Goal: Information Seeking & Learning: Learn about a topic

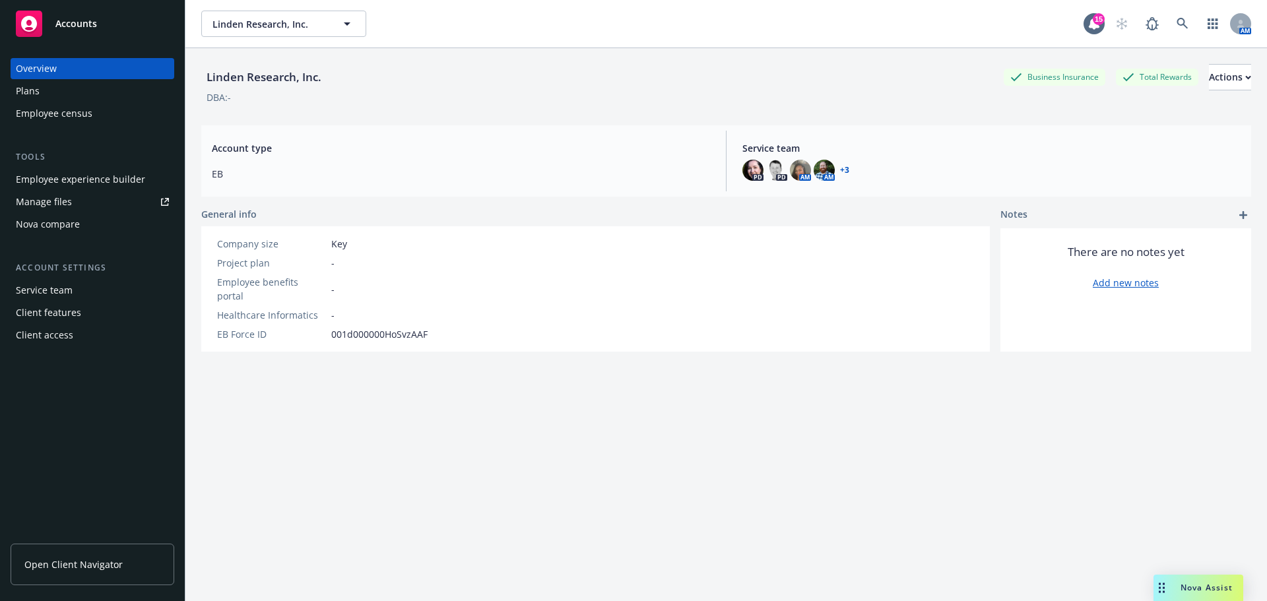
click at [62, 561] on span "Open Client Navigator" at bounding box center [73, 565] width 98 height 14
click at [1212, 593] on span "Nova Assist" at bounding box center [1207, 587] width 52 height 11
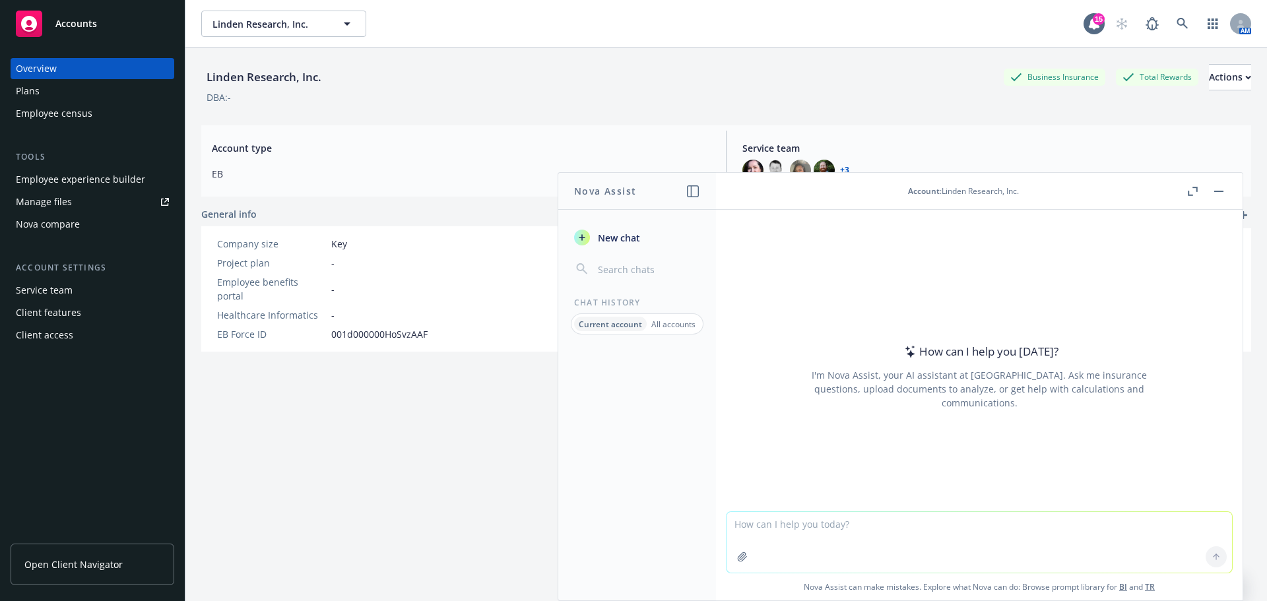
click at [924, 527] on textarea at bounding box center [979, 542] width 505 height 61
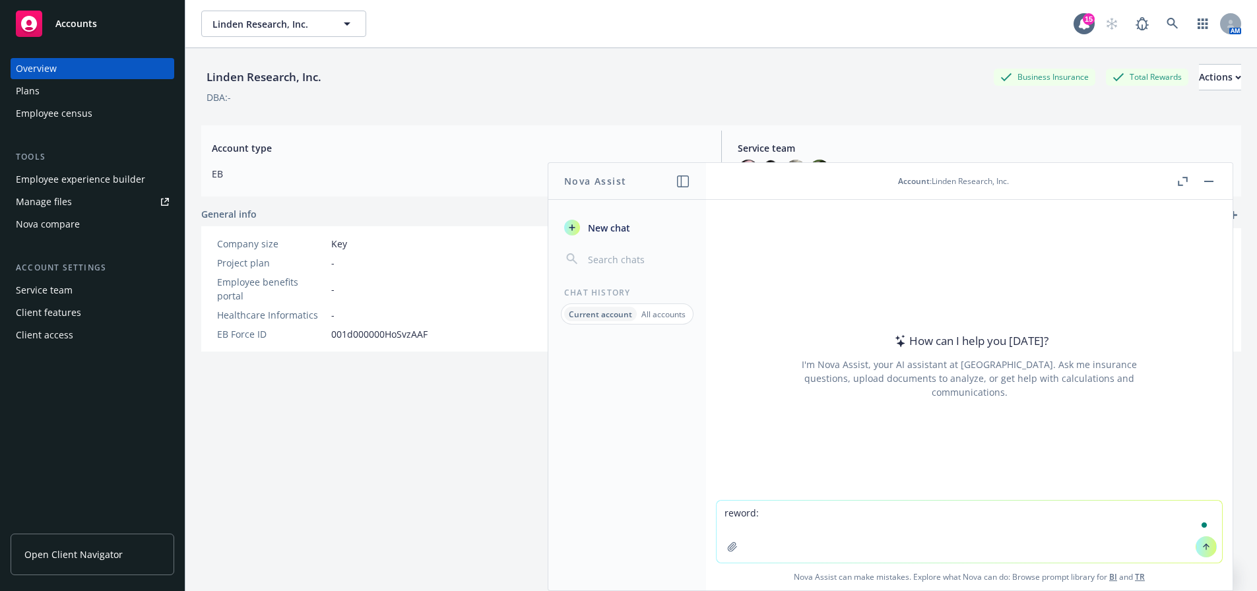
paste textarea "It was a pleasure talking with you [DATE]! We are working on some of the follow…"
type textarea "reword: It was a pleasure talking with you [DATE]! We are working on some of th…"
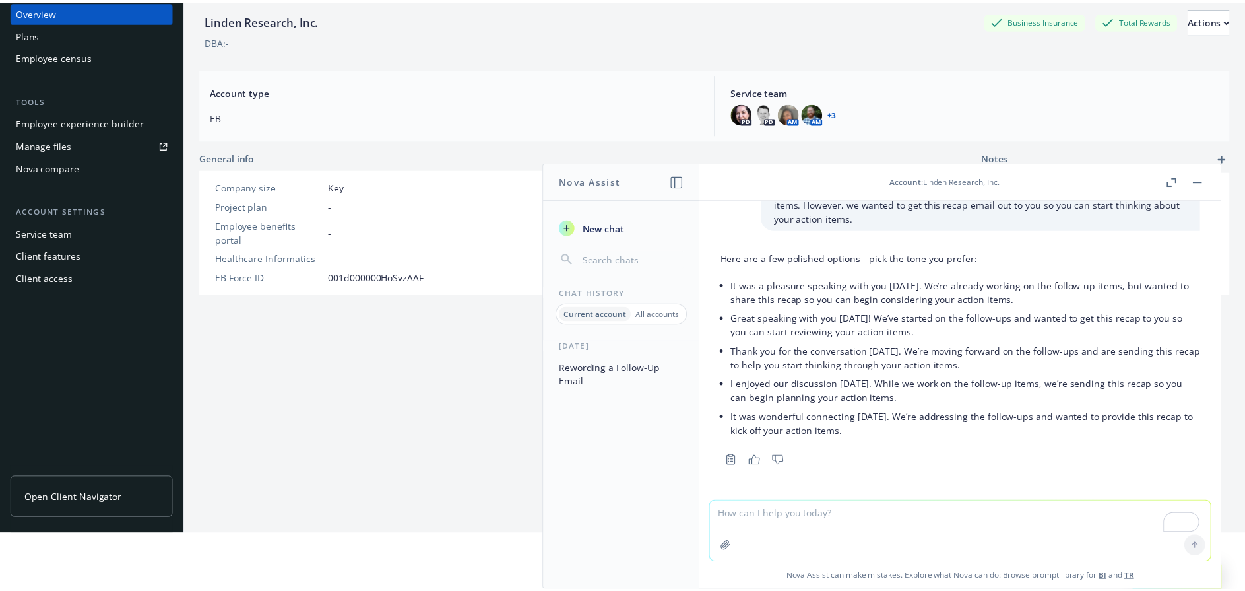
scroll to position [132, 0]
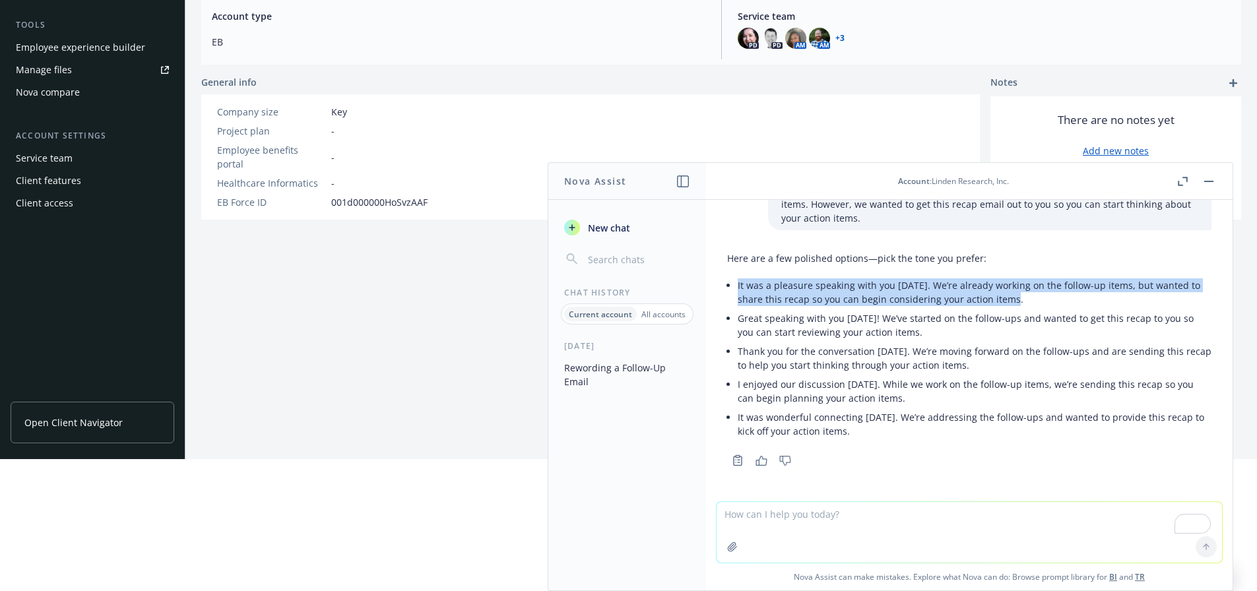
drag, startPoint x: 1013, startPoint y: 296, endPoint x: 738, endPoint y: 285, distance: 274.7
click at [738, 285] on li "It was a pleasure speaking with you [DATE]. We’re already working on the follow…" at bounding box center [975, 292] width 474 height 33
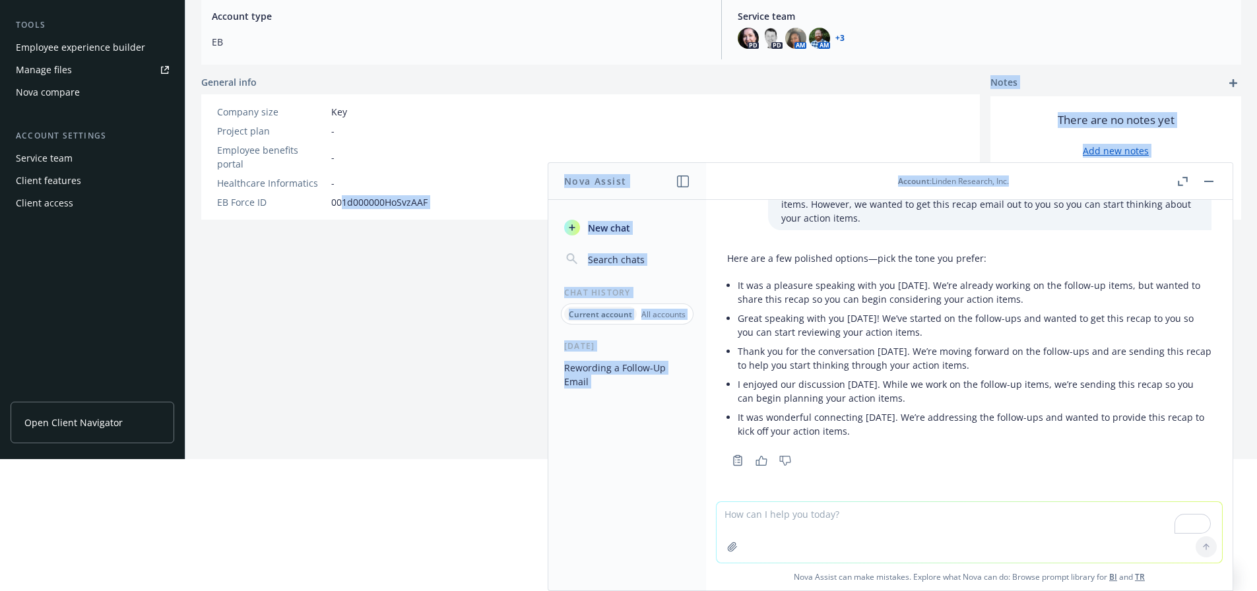
drag, startPoint x: 1099, startPoint y: 175, endPoint x: 446, endPoint y: 203, distance: 653.9
click at [342, 205] on body "Accounts Overview Plans Employee census Tools Employee experience builder Manag…" at bounding box center [628, 163] width 1257 height 591
click at [810, 176] on div "Account : Linden Research, Inc." at bounding box center [953, 181] width 442 height 11
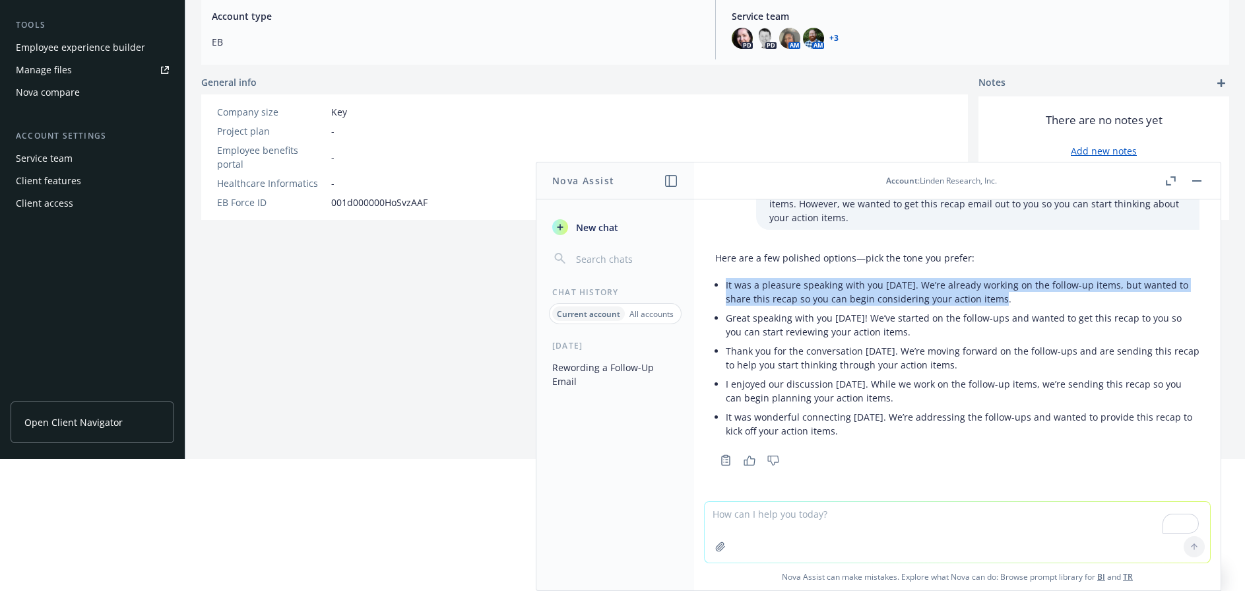
drag, startPoint x: 1003, startPoint y: 302, endPoint x: 725, endPoint y: 284, distance: 279.0
click at [725, 284] on div "Here are a few polished options—pick the tone you prefer: It was a pleasure spe…" at bounding box center [957, 345] width 484 height 200
click at [1190, 177] on button "button" at bounding box center [1197, 181] width 16 height 16
